Goal: Find specific page/section: Find specific page/section

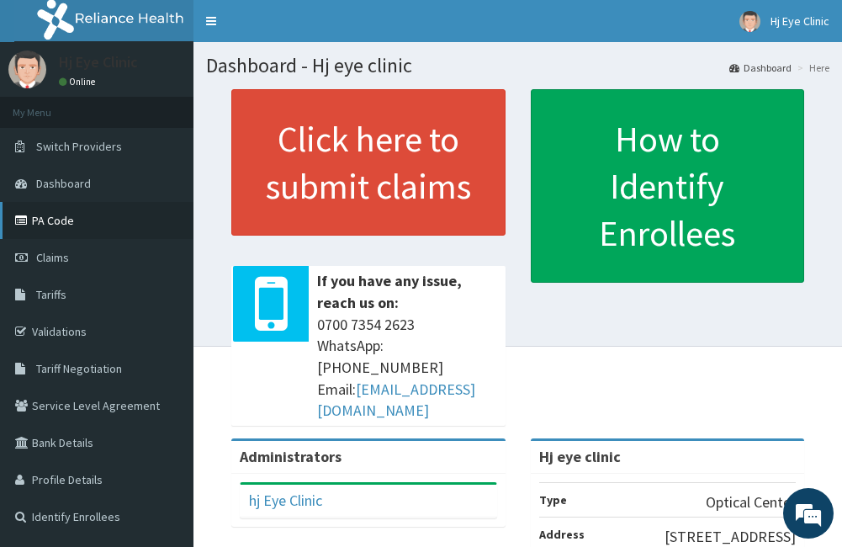
click at [43, 220] on link "PA Code" at bounding box center [96, 220] width 193 height 37
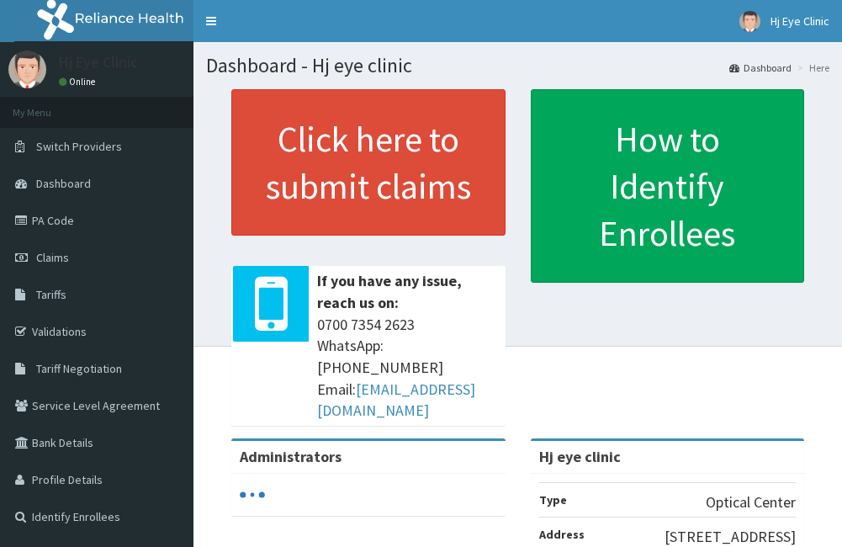
click at [54, 216] on link "PA Code" at bounding box center [96, 220] width 193 height 37
